Goal: Transaction & Acquisition: Subscribe to service/newsletter

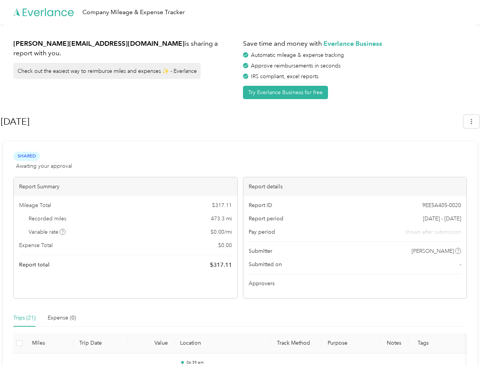
click at [243, 183] on div "Report details" at bounding box center [354, 186] width 223 height 19
click at [242, 12] on div "Company Mileage & Expense Tracker" at bounding box center [240, 12] width 480 height 24
click at [287, 92] on button "Try Everlance Business for free" at bounding box center [285, 92] width 85 height 13
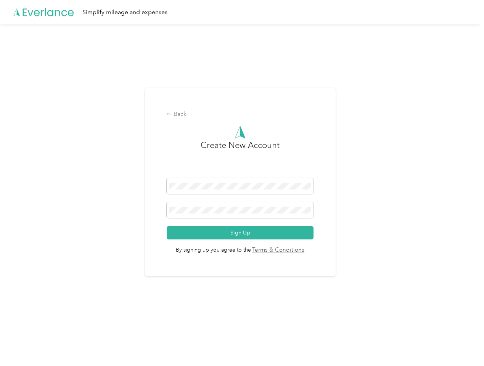
click at [475, 121] on div "Back Create New Account Sign Up By signing up you agree to the Terms & Conditio…" at bounding box center [240, 185] width 480 height 322
click at [63, 232] on div "Back Create New Account Sign Up By signing up you agree to the Terms & Conditio…" at bounding box center [240, 185] width 480 height 322
click at [300, 251] on link "Terms & Conditions" at bounding box center [278, 250] width 54 height 9
click at [24, 318] on div "Back Create New Account Sign Up By signing up you agree to the Terms & Conditio…" at bounding box center [240, 185] width 480 height 322
click at [62, 318] on div "Back Create New Account Sign Up By signing up you agree to the Terms & Conditio…" at bounding box center [240, 185] width 480 height 322
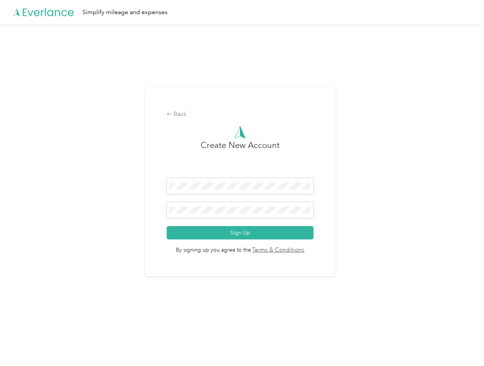
click at [19, 343] on div "Back Create New Account Sign Up By signing up you agree to the Terms & Conditio…" at bounding box center [240, 185] width 480 height 322
